Goal: Communication & Community: Answer question/provide support

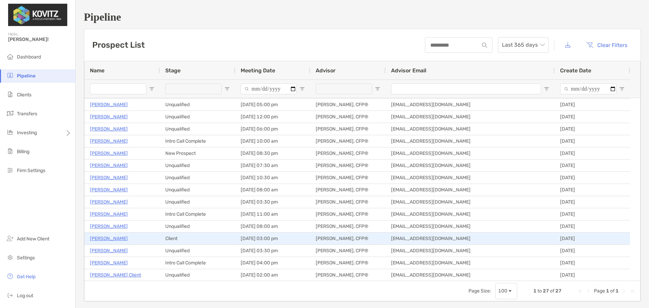
scroll to position [146, 0]
click at [99, 238] on p "[PERSON_NAME]" at bounding box center [109, 238] width 38 height 8
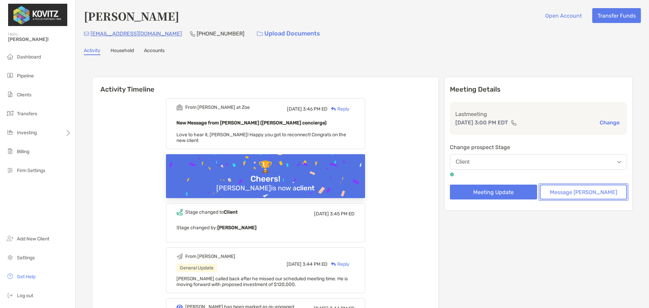
click at [564, 189] on button "Message [PERSON_NAME]" at bounding box center [583, 192] width 87 height 15
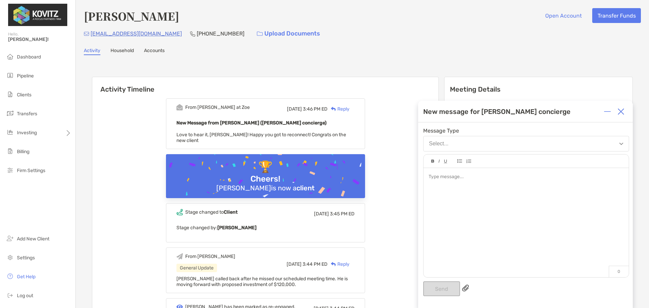
click at [529, 199] on div at bounding box center [526, 219] width 205 height 102
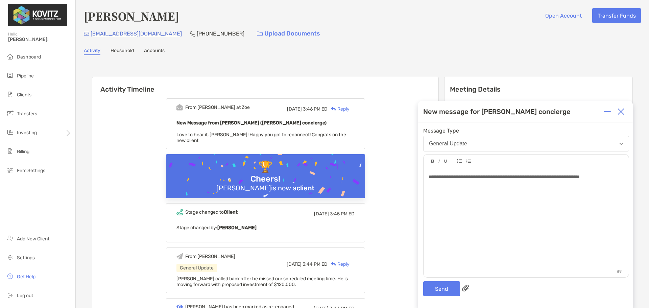
click at [574, 189] on div "**********" at bounding box center [526, 219] width 205 height 102
drag, startPoint x: 508, startPoint y: 198, endPoint x: 405, endPoint y: 165, distance: 107.8
click at [440, 290] on button "Send" at bounding box center [441, 288] width 37 height 15
